Goal: Task Accomplishment & Management: Use online tool/utility

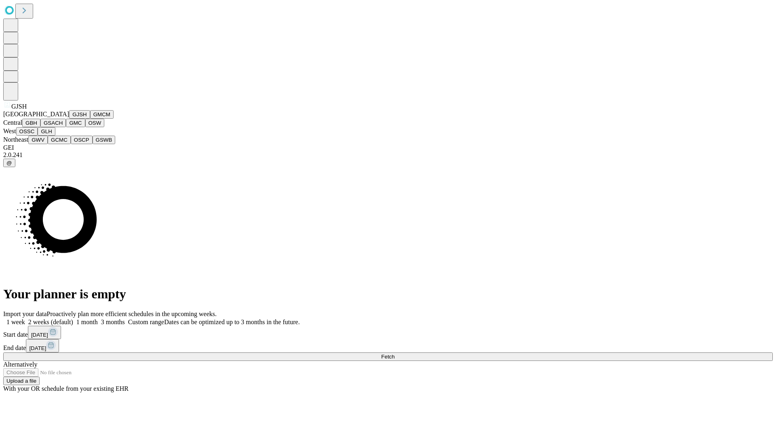
click at [69, 119] on button "GJSH" at bounding box center [79, 114] width 21 height 8
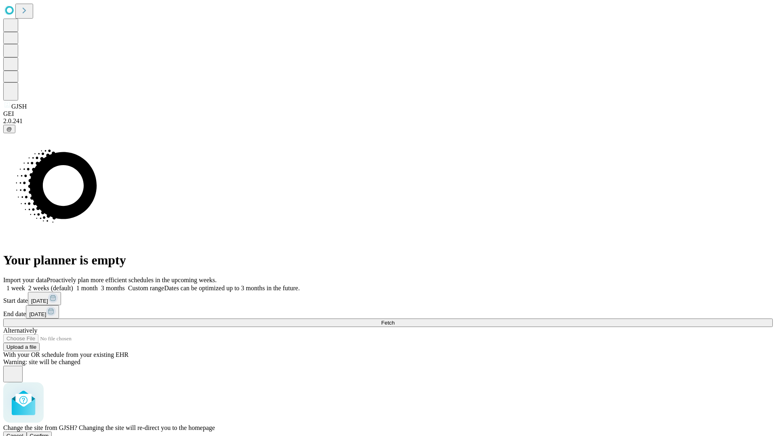
click at [49, 433] on span "Confirm" at bounding box center [39, 436] width 19 height 6
click at [25, 285] on label "1 week" at bounding box center [14, 288] width 22 height 7
click at [394, 320] on span "Fetch" at bounding box center [387, 323] width 13 height 6
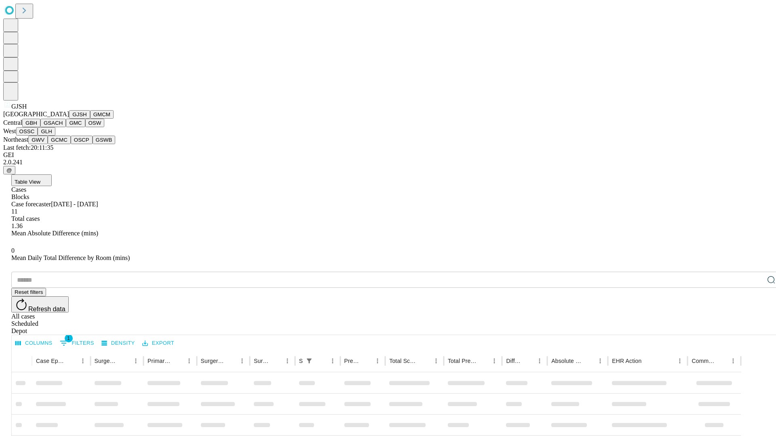
click at [90, 119] on button "GMCM" at bounding box center [101, 114] width 23 height 8
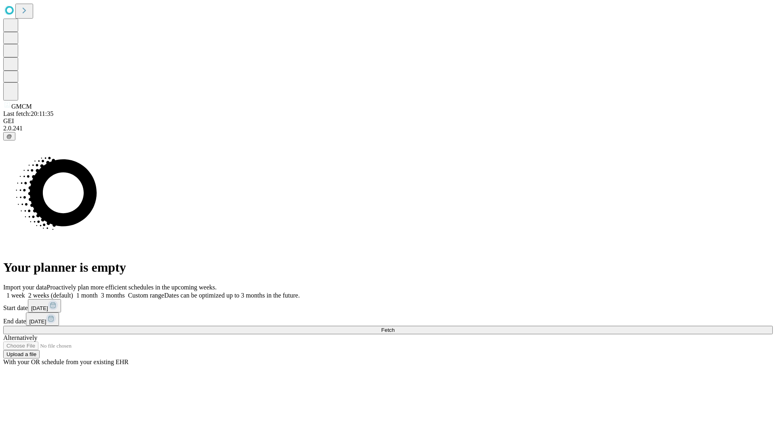
click at [25, 292] on label "1 week" at bounding box center [14, 295] width 22 height 7
click at [394, 327] on span "Fetch" at bounding box center [387, 330] width 13 height 6
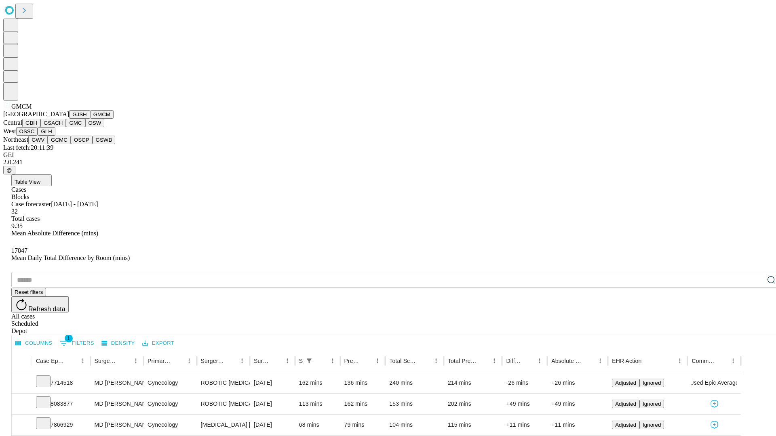
click at [40, 127] on button "GBH" at bounding box center [31, 123] width 18 height 8
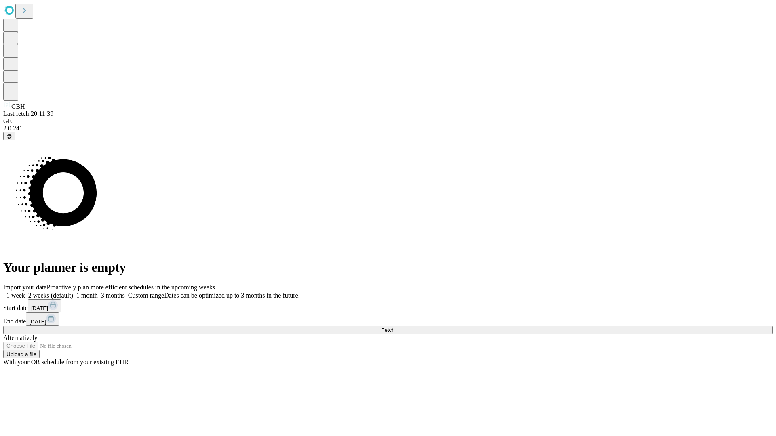
click at [25, 292] on label "1 week" at bounding box center [14, 295] width 22 height 7
click at [394, 327] on span "Fetch" at bounding box center [387, 330] width 13 height 6
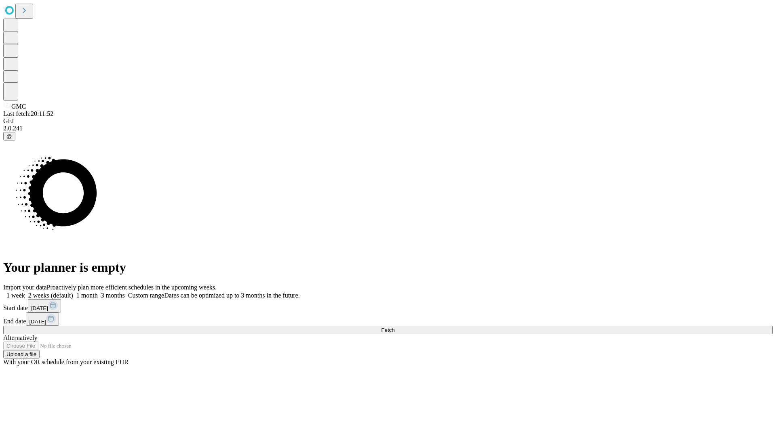
click at [25, 292] on label "1 week" at bounding box center [14, 295] width 22 height 7
click at [394, 327] on span "Fetch" at bounding box center [387, 330] width 13 height 6
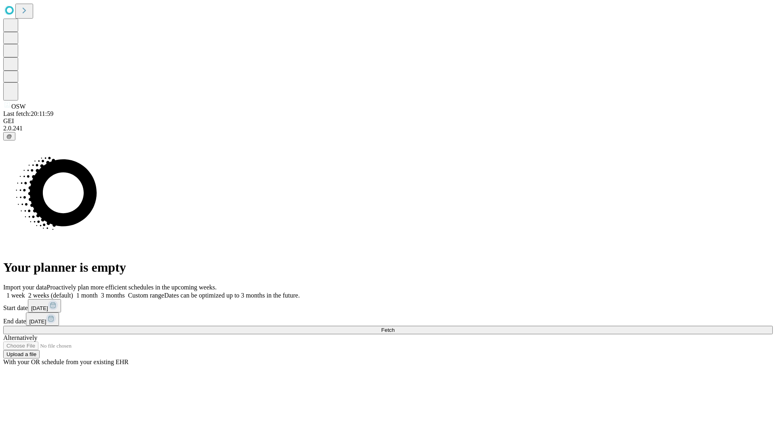
click at [394, 327] on span "Fetch" at bounding box center [387, 330] width 13 height 6
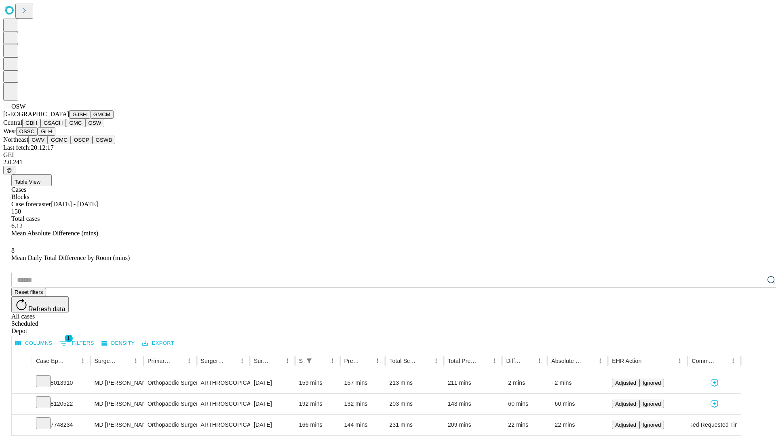
click at [38, 136] on button "OSSC" at bounding box center [27, 131] width 22 height 8
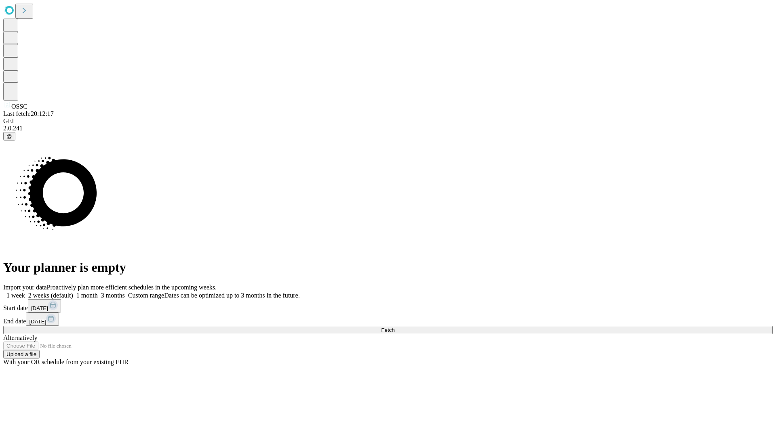
click at [25, 292] on label "1 week" at bounding box center [14, 295] width 22 height 7
click at [394, 327] on span "Fetch" at bounding box center [387, 330] width 13 height 6
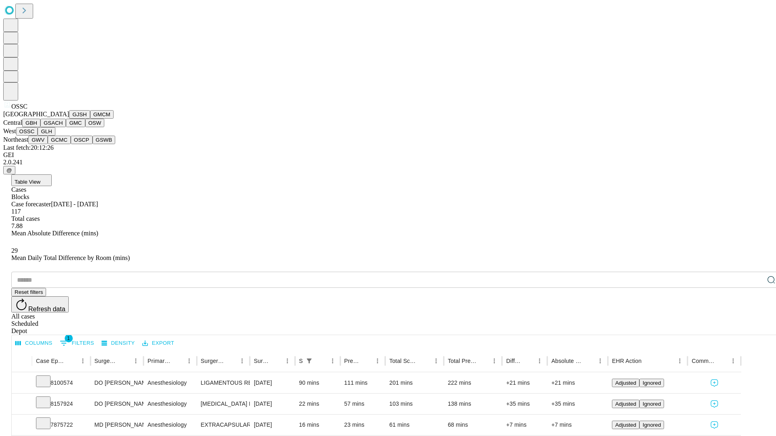
click at [55, 136] on button "GLH" at bounding box center [46, 131] width 17 height 8
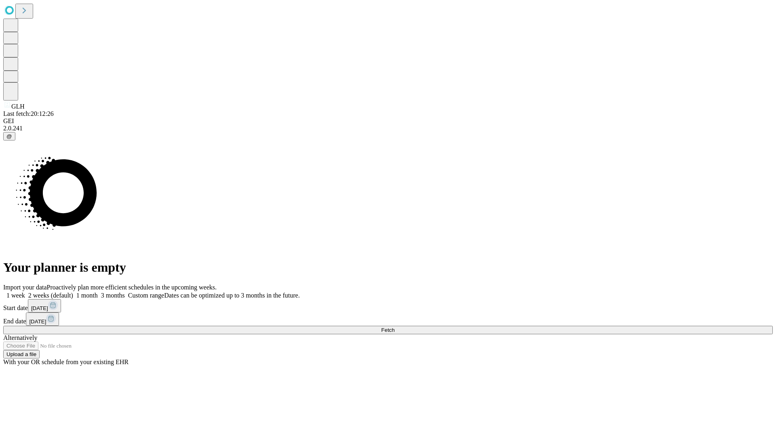
click at [25, 292] on label "1 week" at bounding box center [14, 295] width 22 height 7
click at [394, 327] on span "Fetch" at bounding box center [387, 330] width 13 height 6
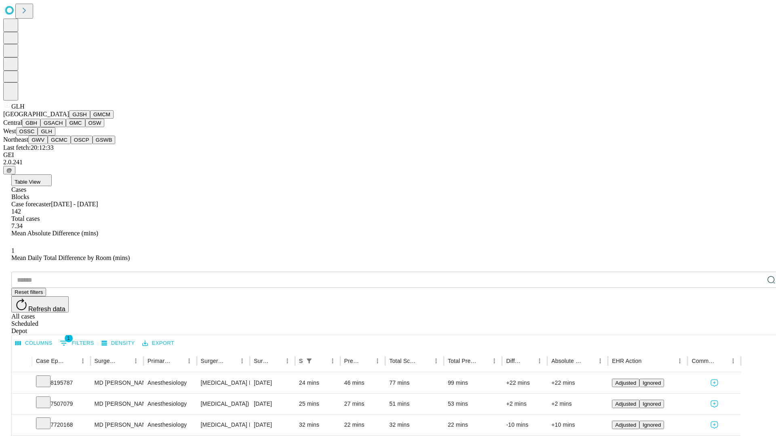
click at [48, 144] on button "GWV" at bounding box center [37, 140] width 19 height 8
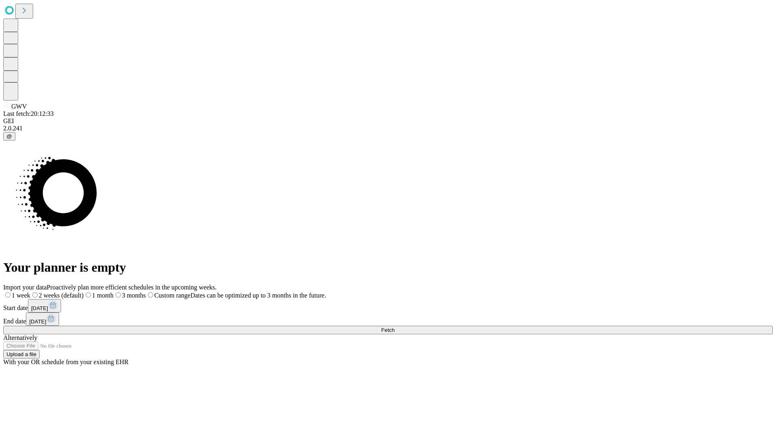
click at [30, 292] on label "1 week" at bounding box center [16, 295] width 27 height 7
click at [394, 327] on span "Fetch" at bounding box center [387, 330] width 13 height 6
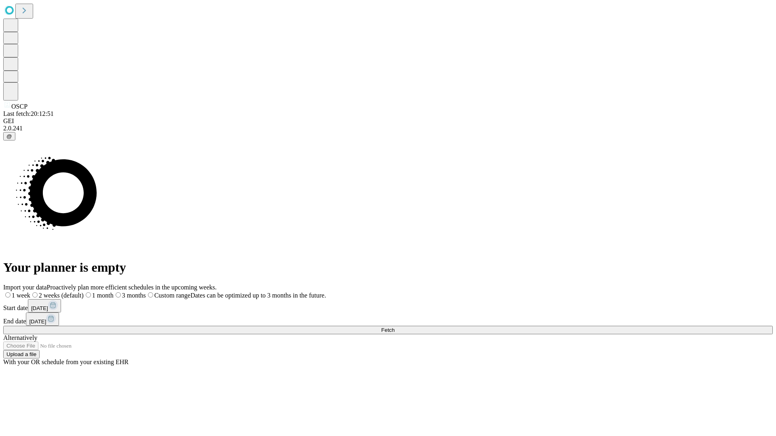
click at [394, 327] on span "Fetch" at bounding box center [387, 330] width 13 height 6
